Goal: Transaction & Acquisition: Purchase product/service

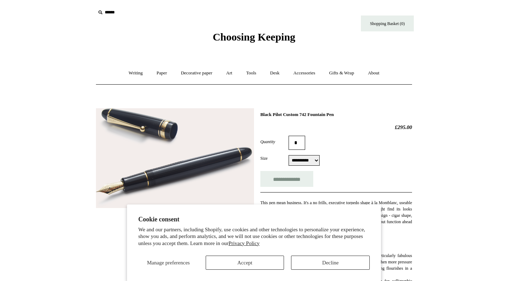
scroll to position [71, 0]
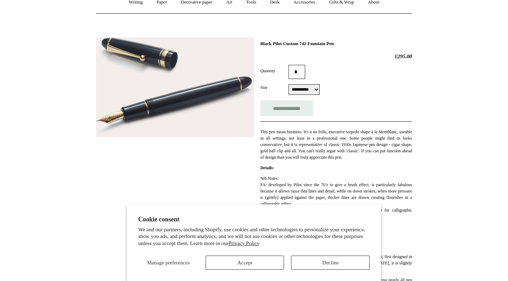
click at [332, 262] on button "Decline" at bounding box center [330, 263] width 79 height 14
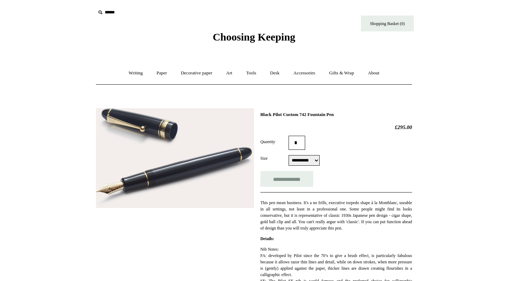
scroll to position [0, 0]
click at [122, 16] on input "text" at bounding box center [139, 12] width 87 height 13
type input "*********"
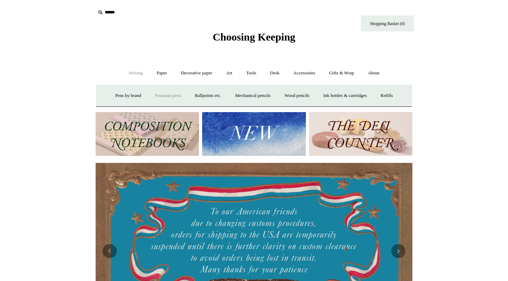
click at [160, 94] on link "Fountain pens +" at bounding box center [167, 95] width 38 height 19
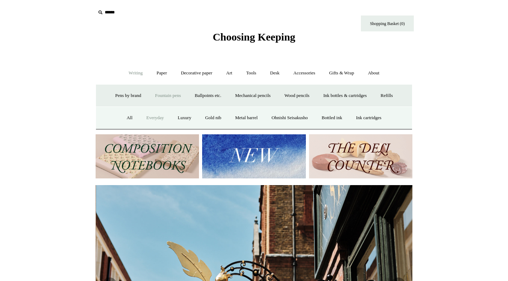
scroll to position [0, 317]
click at [172, 119] on link "Luxury" at bounding box center [184, 118] width 26 height 19
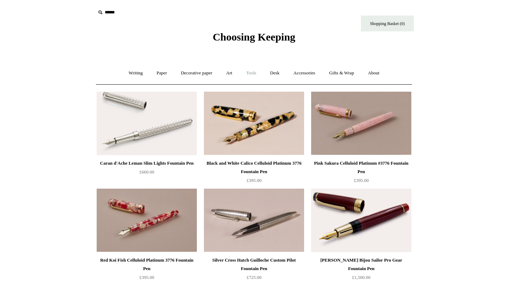
click at [245, 70] on link "Tools +" at bounding box center [251, 73] width 23 height 19
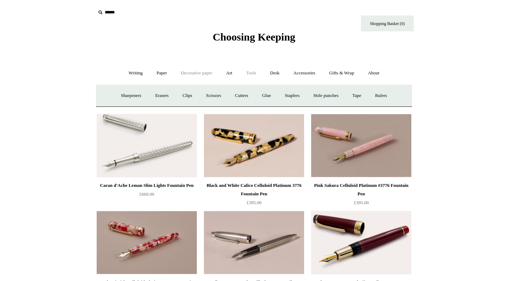
click at [199, 72] on link "Decorative paper +" at bounding box center [196, 73] width 44 height 19
click at [231, 72] on link "Art +" at bounding box center [229, 73] width 19 height 19
click at [251, 72] on link "Tools +" at bounding box center [251, 73] width 23 height 19
click at [128, 73] on link "Writing +" at bounding box center [135, 73] width 27 height 19
click at [172, 93] on link "Fountain pens +" at bounding box center [167, 95] width 38 height 19
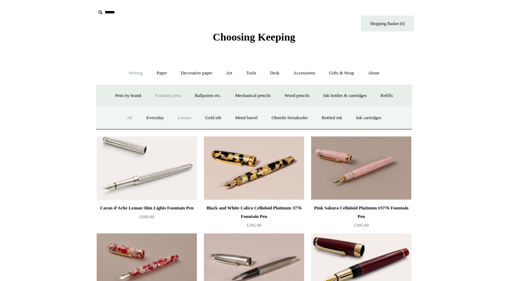
click at [125, 114] on link "All" at bounding box center [129, 118] width 19 height 19
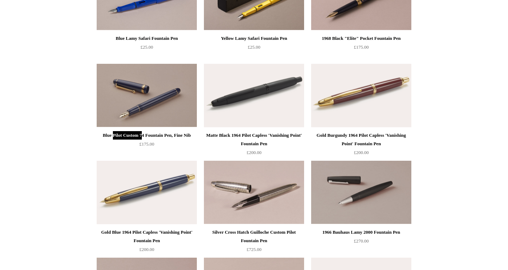
scroll to position [2839, 0]
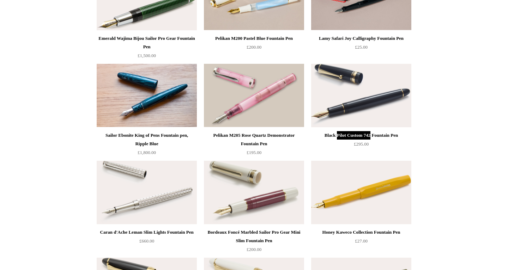
click at [379, 134] on div "Black Pilot Custom 742 Fountain Pen" at bounding box center [361, 135] width 97 height 8
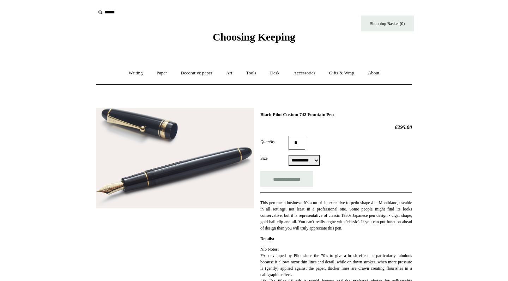
click at [314, 155] on form "**********" at bounding box center [336, 161] width 152 height 51
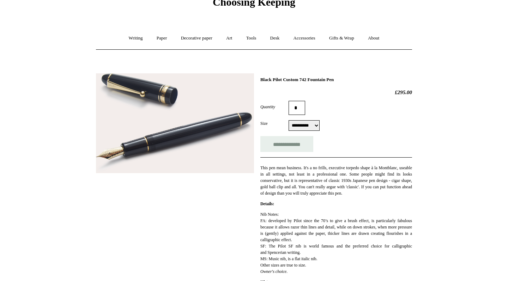
click at [293, 112] on input "*" at bounding box center [296, 108] width 17 height 14
